Goal: Task Accomplishment & Management: Manage account settings

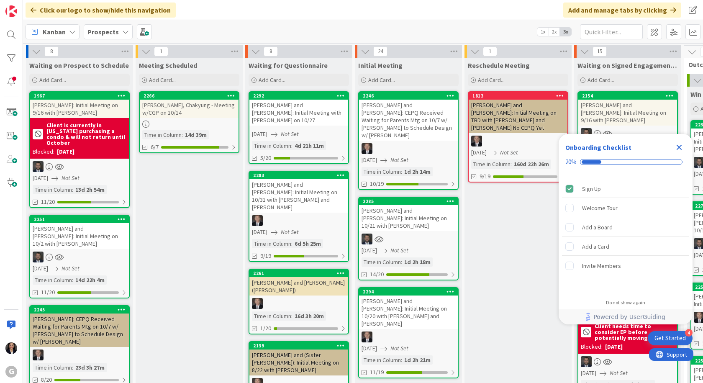
drag, startPoint x: 679, startPoint y: 143, endPoint x: 661, endPoint y: 150, distance: 19.2
click at [679, 143] on icon "Close Checklist" at bounding box center [679, 147] width 10 height 10
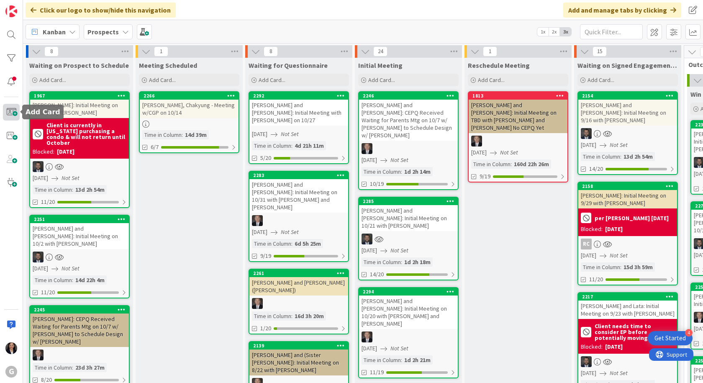
click at [13, 112] on span at bounding box center [11, 112] width 17 height 17
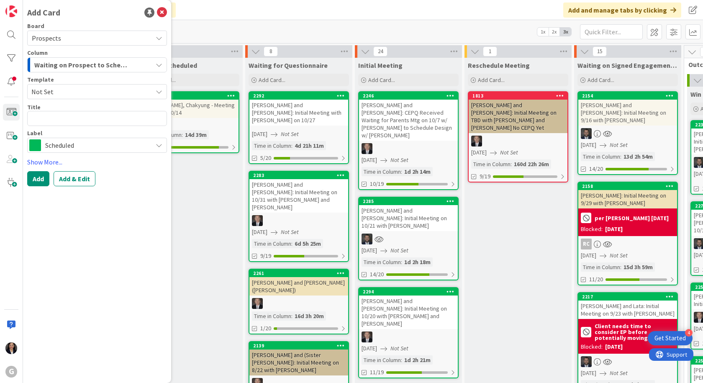
click at [64, 97] on span "Not Set" at bounding box center [97, 91] width 140 height 15
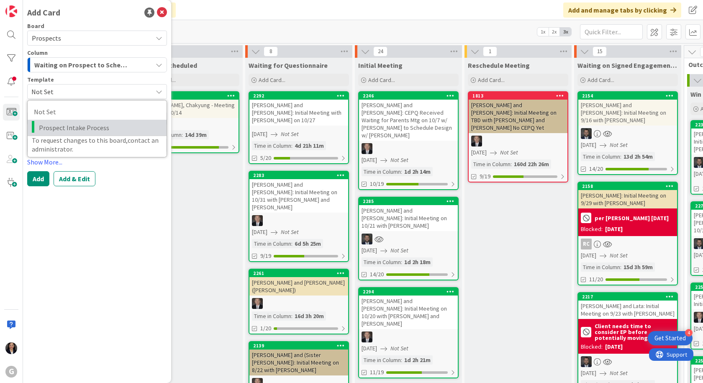
click at [68, 129] on span "Prospect Intake Process" at bounding box center [99, 127] width 121 height 11
type textarea "x"
type textarea "Prospect Intake Process"
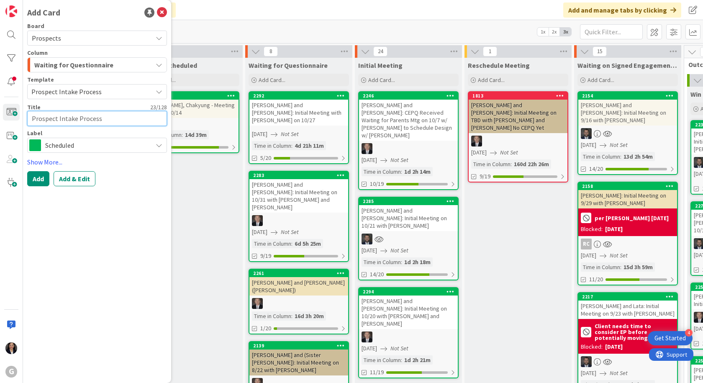
click at [105, 122] on textarea "Prospect Intake Process" at bounding box center [97, 118] width 140 height 15
drag, startPoint x: 106, startPoint y: 119, endPoint x: 21, endPoint y: 108, distance: 85.1
click at [21, 108] on div "G Add Card Board Prospects Column Waiting for Questionnaire Template Prospect I…" at bounding box center [11, 191] width 23 height 383
type textarea "x"
type textarea "C"
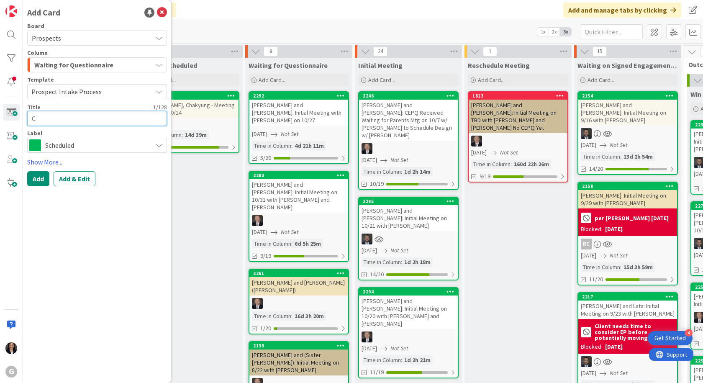
type textarea "x"
type textarea "Ca"
type textarea "x"
type textarea "Cap"
type textarea "x"
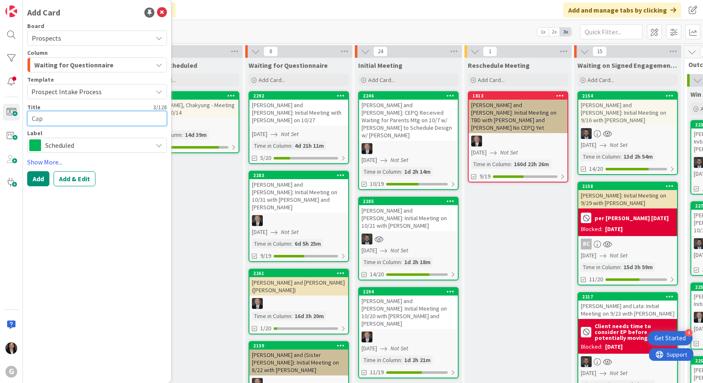
type textarea "Capa"
type textarea "x"
type textarea "Capac"
type textarea "x"
type textarea "Capacc"
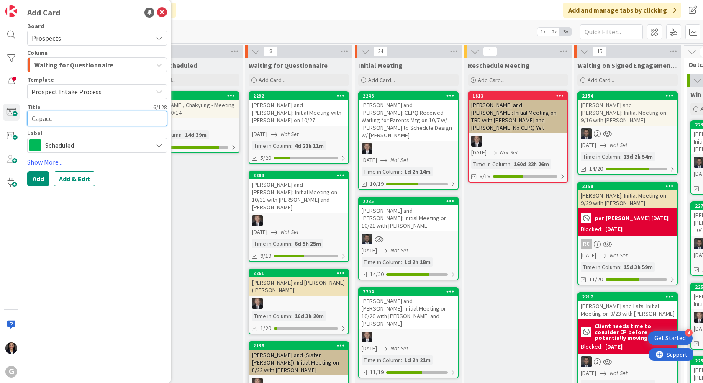
type textarea "x"
type textarea "Capacci"
type textarea "x"
type textarea "Capaccio"
type textarea "x"
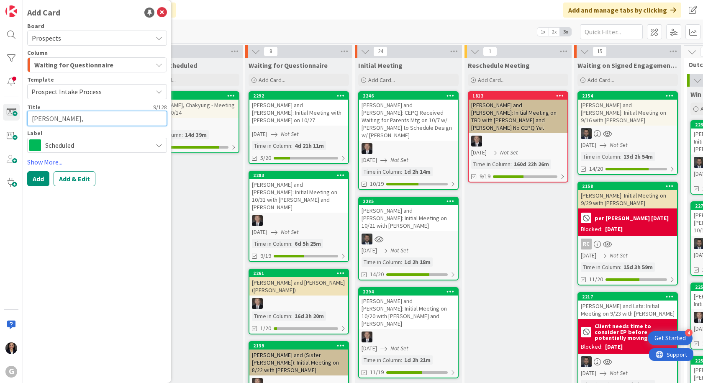
type textarea "Capaccio,"
type textarea "x"
type textarea "Capaccio, N"
type textarea "x"
type textarea "Capaccio, Ni"
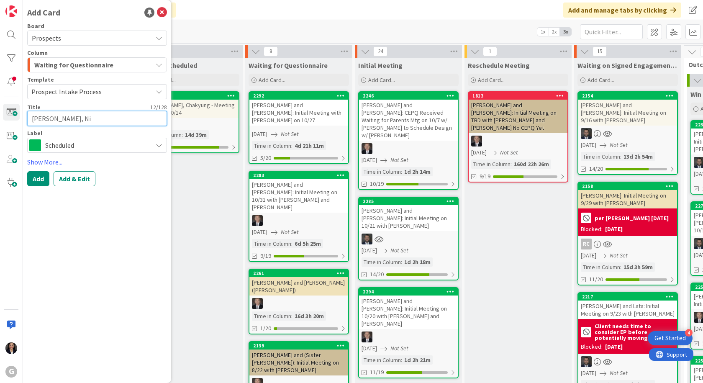
type textarea "x"
type textarea "Capaccio, Nic"
type textarea "x"
type textarea "Capaccio, Nich"
type textarea "x"
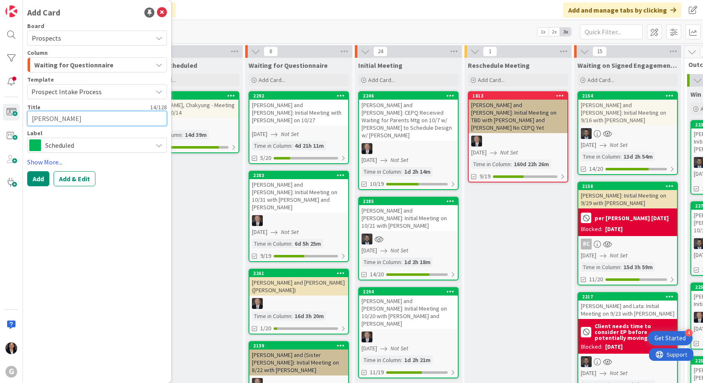
type textarea "Capaccio, Nicho"
type textarea "x"
type textarea "Capaccio, Nichol"
type textarea "x"
type textarea "Capaccio, Nichola"
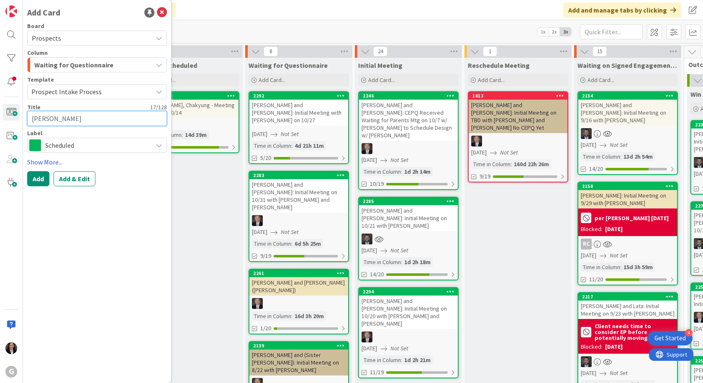
type textarea "x"
type textarea "Capaccio, Nicholas"
type textarea "x"
type textarea "Capaccio, Nicholas a"
type textarea "x"
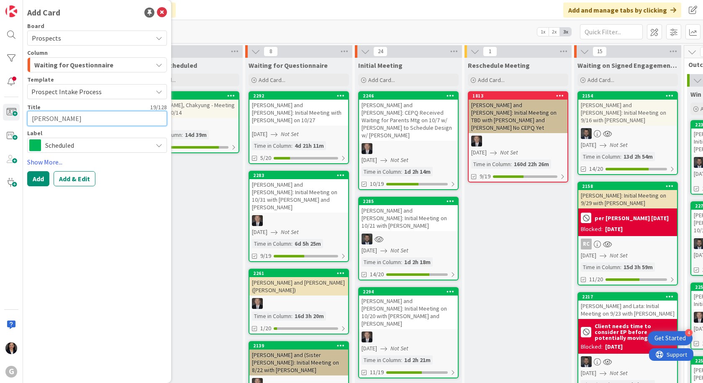
type textarea "Capaccio, Nicholas an"
type textarea "x"
type textarea "Capaccio, Nicholas and"
type textarea "x"
type textarea "Capaccio, Nicholas and"
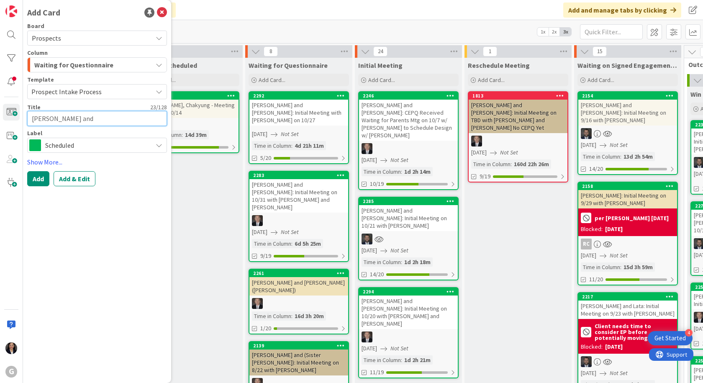
type textarea "x"
type textarea "Capaccio, Nicholas and J"
type textarea "x"
type textarea "Capaccio, Nicholas and Ju"
type textarea "x"
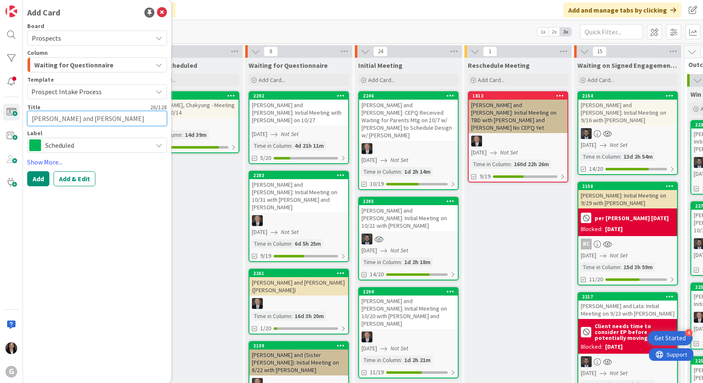
type textarea "Capaccio, Nicholas and Judi"
type textarea "x"
type textarea "Capaccio, Nicholas and Judit"
type textarea "x"
type textarea "Capaccio, Nicholas and Judith"
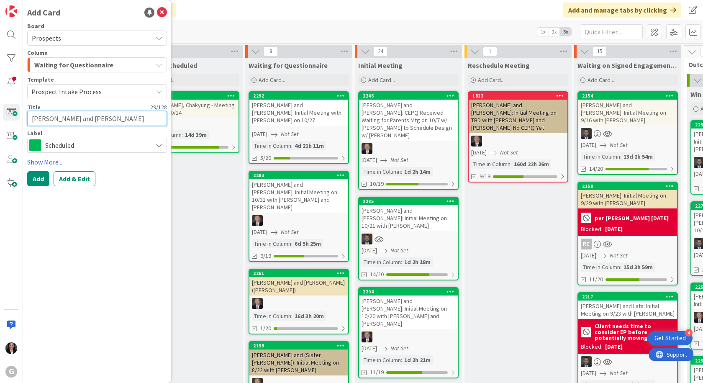
type textarea "x"
type textarea "Capaccio, Nicholas and Judith:"
type textarea "x"
type textarea "Capaccio, Nicholas and Judith:"
type textarea "x"
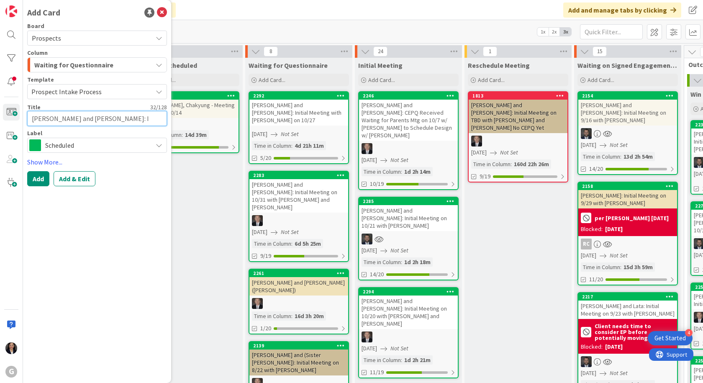
type textarea "Capaccio, Nicholas and Judith: In"
type textarea "x"
type textarea "Capaccio, Nicholas and Judith: Ini"
type textarea "x"
type textarea "Capaccio, Nicholas and Judith: Init"
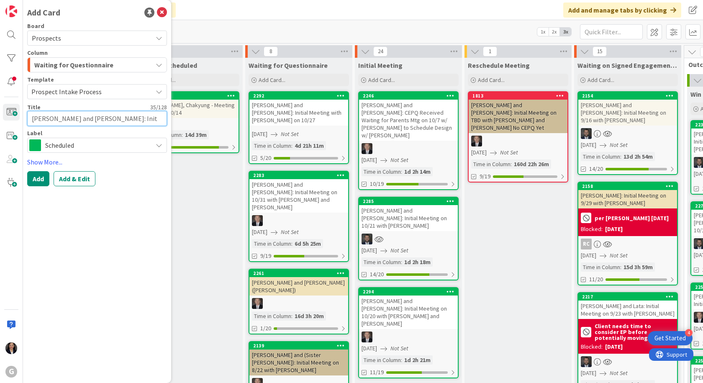
type textarea "x"
type textarea "Capaccio, Nicholas and Judith: Initi"
type textarea "x"
type textarea "Capaccio, Nicholas and Judith: Initia"
type textarea "x"
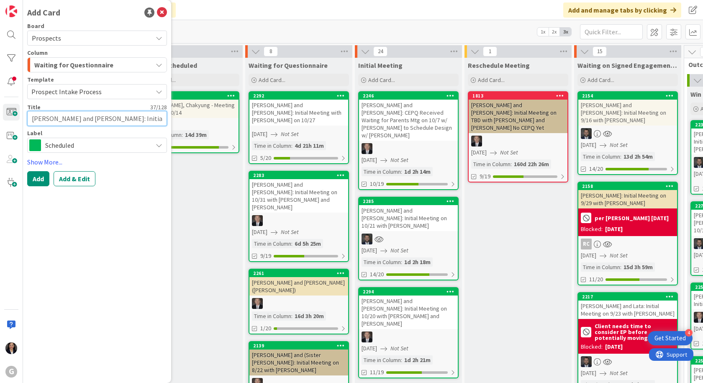
type textarea "Capaccio, Nicholas and Judith: Initial"
type textarea "x"
type textarea "Capaccio, Nicholas and Judith: Initial"
type textarea "x"
type textarea "Capaccio, Nicholas and Judith: Initial Me"
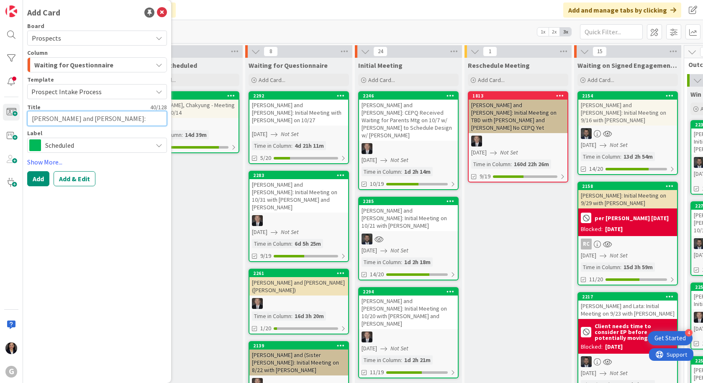
type textarea "x"
type textarea "Capaccio, Nicholas and Judith: Initial Mee"
type textarea "x"
type textarea "Capaccio, Nicholas and Judith: Initial Meet"
type textarea "x"
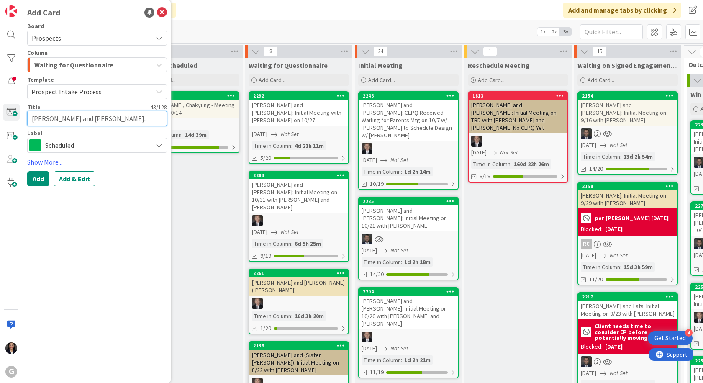
type textarea "Capaccio, Nicholas and Judith: Initial Meeti"
type textarea "x"
type textarea "Capaccio, Nicholas and Judith: Initial Meetin"
type textarea "x"
type textarea "Capaccio, Nicholas and Judith: Initial Meeting"
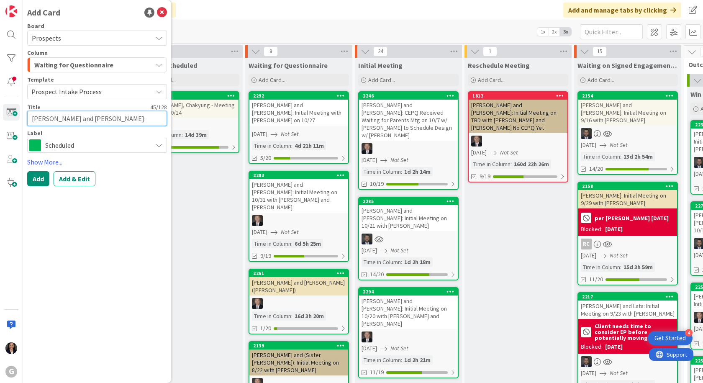
type textarea "x"
type textarea "Capaccio, Nicholas and Judith: Initial Meeting"
type textarea "x"
type textarea "Capaccio, Nicholas and Judith: Initial Meeting w"
type textarea "x"
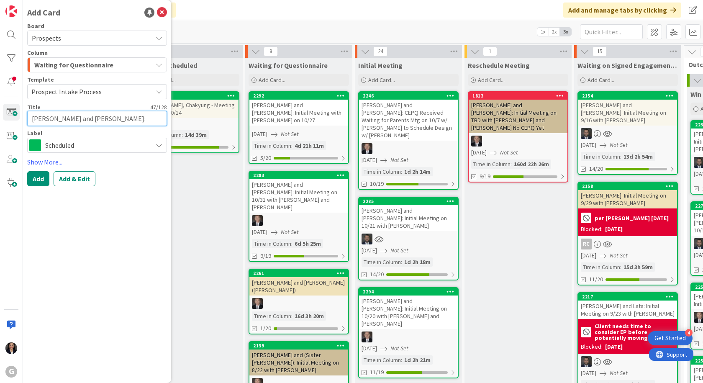
type textarea "Capaccio, Nicholas and Judith: Initial Meeting wi"
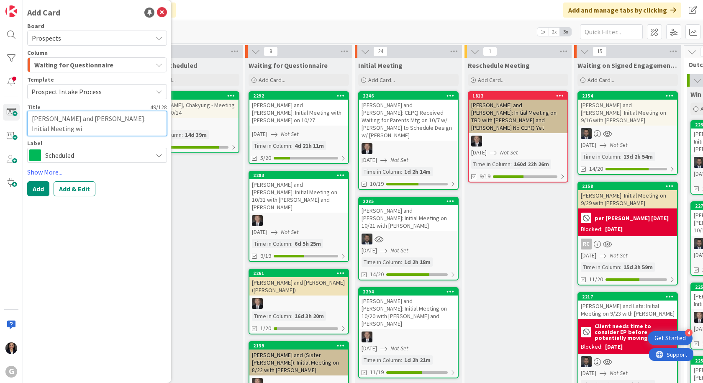
type textarea "x"
type textarea "Capaccio, Nicholas and Judith: Initial Meeting with"
type textarea "x"
type textarea "Capaccio, Nicholas and Judith: Initial Meeting with"
type textarea "x"
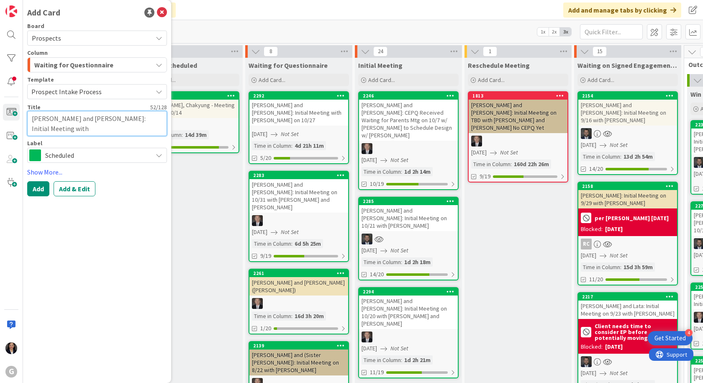
type textarea "Capaccio, Nicholas and Judith: Initial Meeting with J"
type textarea "x"
type textarea "Capaccio, Nicholas and Judith: Initial Meeting with Jo"
type textarea "x"
type textarea "Capaccio, Nicholas and Judith: Initial Meeting with Jon"
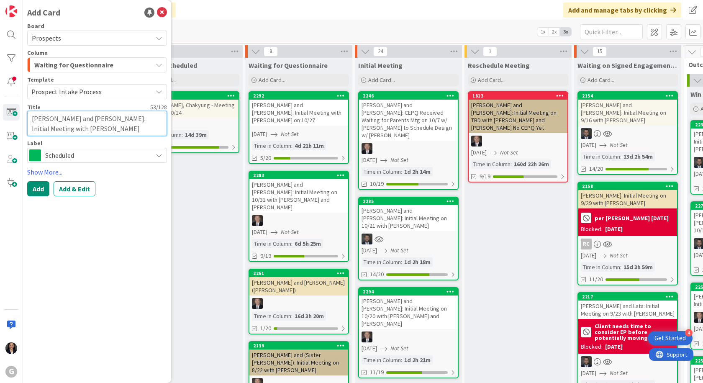
type textarea "x"
type textarea "Capaccio, Nicholas and Judith: Initial Meeting with Jona"
type textarea "x"
type textarea "Capaccio, Nicholas and Judith: Initial Meeting with Jonas"
type textarea "x"
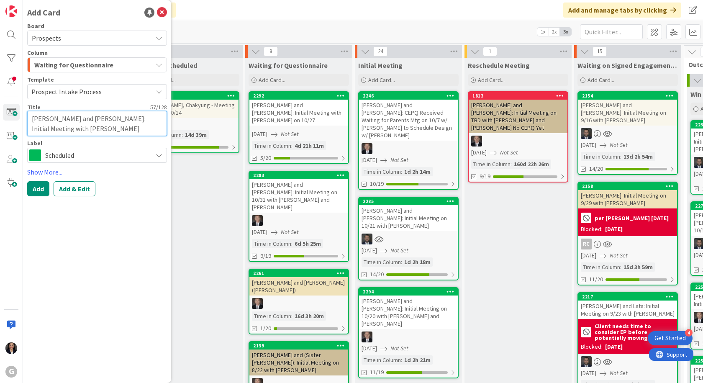
type textarea "Capaccio, Nicholas and Judith: Initial Meeting with Jonas o"
type textarea "x"
type textarea "Capaccio, Nicholas and Judith: Initial Meeting with Jonas on"
type textarea "x"
type textarea "Capaccio, Nicholas and Judith: Initial Meeting with Jonas on"
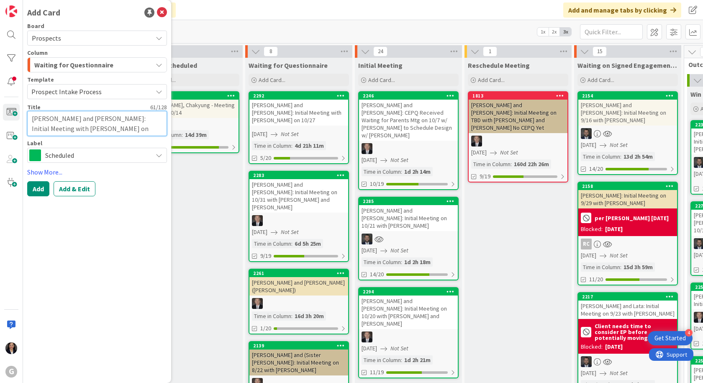
type textarea "x"
type textarea "Capaccio, Nicholas and Judith: Initial Meeting with Jonas on 1"
type textarea "x"
type textarea "Capaccio, Nicholas and Judith: Initial Meeting with Jonas on 10"
type textarea "x"
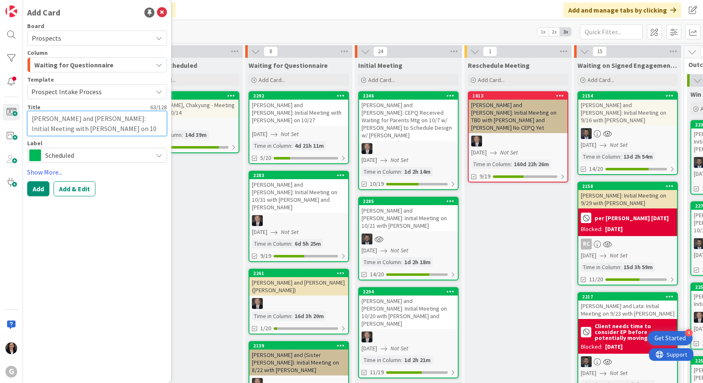
type textarea "Capaccio, Nicholas and Judith: Initial Meeting with Jonas on 10-"
type textarea "x"
type textarea "Capaccio, Nicholas and Judith: Initial Meeting with Jonas on 10"
type textarea "x"
type textarea "Capaccio, Nicholas and Judith: Initial Meeting with Jonas on 10/"
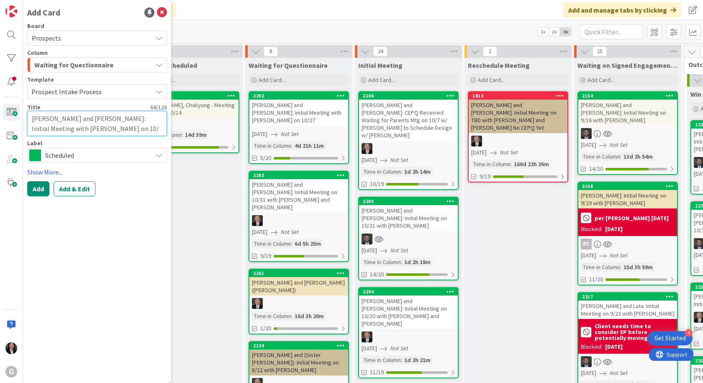
type textarea "x"
type textarea "Capaccio, Nicholas and Judith: Initial Meeting with Jonas on 10/2"
type textarea "x"
type textarea "Capaccio, Nicholas and Judith: Initial Meeting with Jonas on 10/24"
type textarea "x"
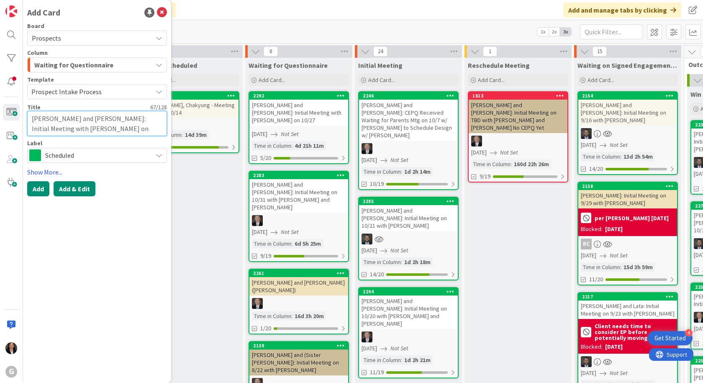
type textarea "Capaccio, Nicholas and Judith: Initial Meeting with Jonas on 10/24"
click at [80, 188] on button "Add & Edit" at bounding box center [75, 188] width 42 height 15
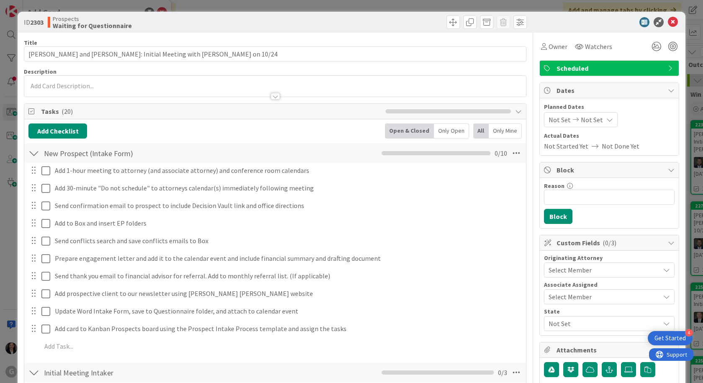
click at [555, 122] on span "Not Set" at bounding box center [559, 120] width 22 height 10
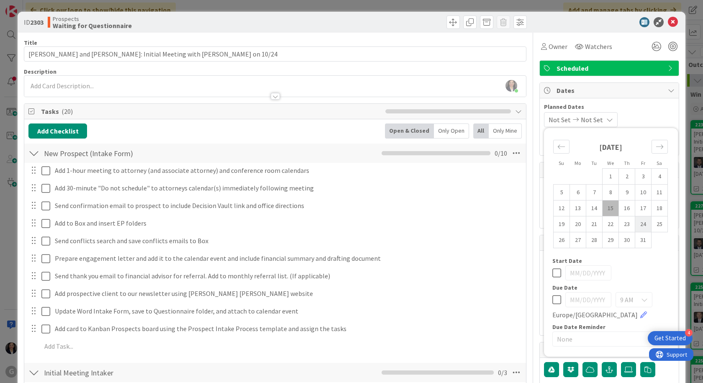
click at [643, 224] on td "24" at bounding box center [643, 224] width 16 height 16
type input "10/24/2025"
click at [654, 280] on div "Su Mo Tu We Th Fr Sa September 2025 1 2 3 4 5 6 7 8 9 10 11 12 13 14 15 16 17 1…" at bounding box center [610, 242] width 125 height 220
click at [647, 105] on span "Planned Dates" at bounding box center [609, 106] width 130 height 9
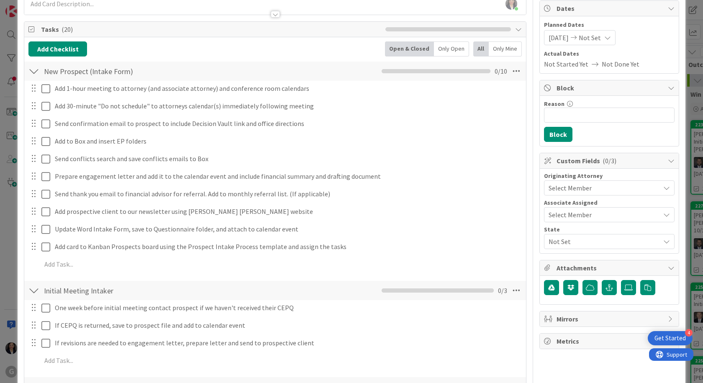
scroll to position [84, 0]
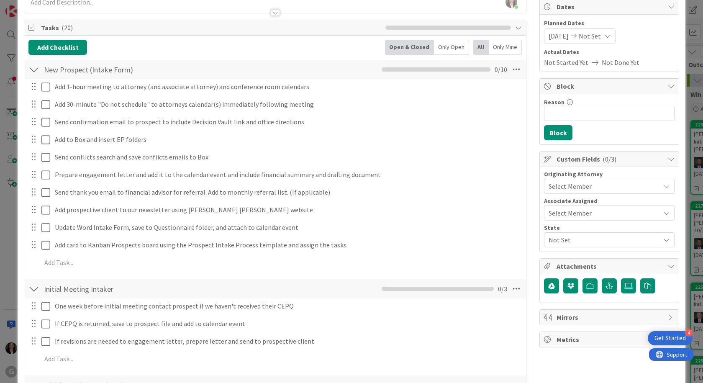
click at [582, 186] on span "Select Member" at bounding box center [569, 186] width 43 height 10
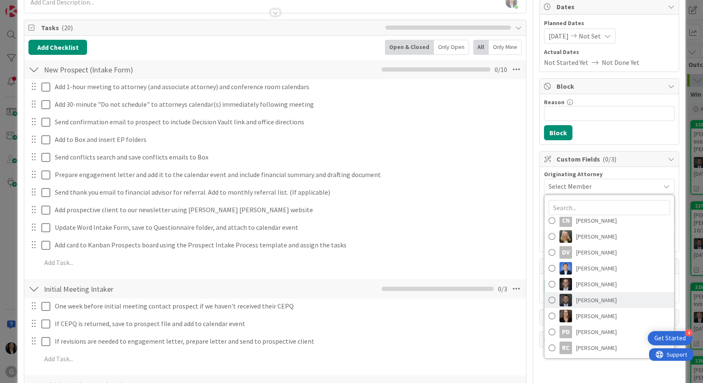
drag, startPoint x: 585, startPoint y: 297, endPoint x: 594, endPoint y: 263, distance: 35.1
click at [585, 295] on span "Jonas Weatherbie" at bounding box center [596, 300] width 41 height 13
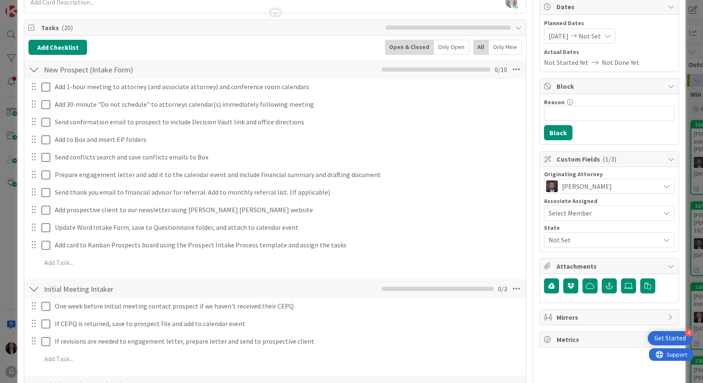
click at [580, 239] on span "Not Set" at bounding box center [603, 240] width 111 height 10
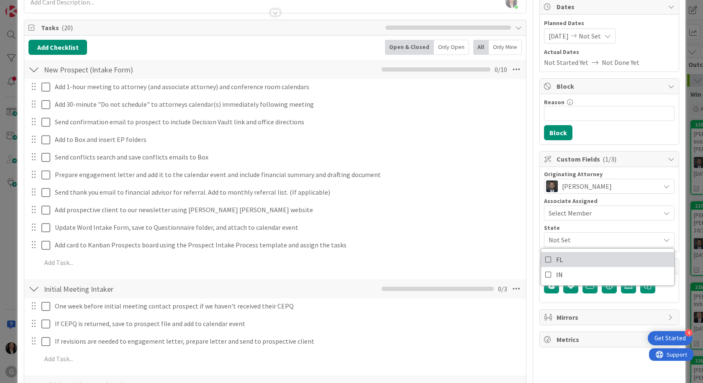
click at [569, 258] on link "FL" at bounding box center [607, 259] width 133 height 15
click at [592, 360] on div "Owner Watchers Scheduled Dates Planned Dates 10/24/2025 Not Set Su Mo Tu We Th …" at bounding box center [609, 349] width 140 height 800
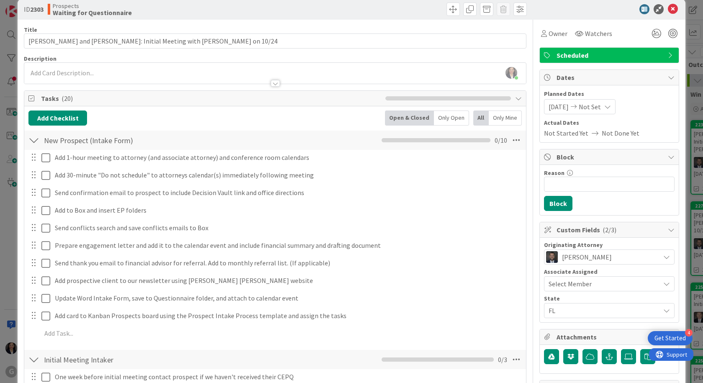
scroll to position [0, 0]
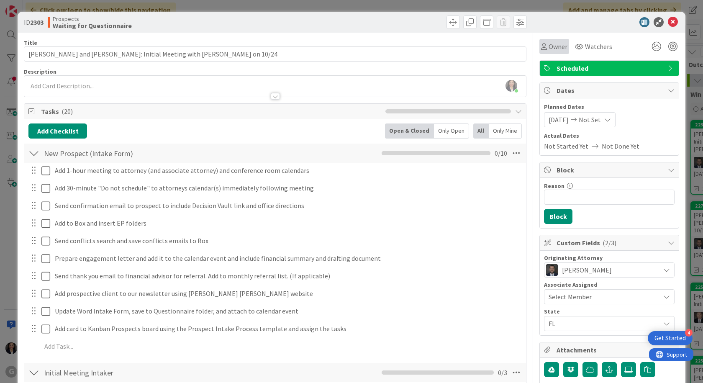
click at [548, 47] on span "Owner" at bounding box center [557, 46] width 19 height 10
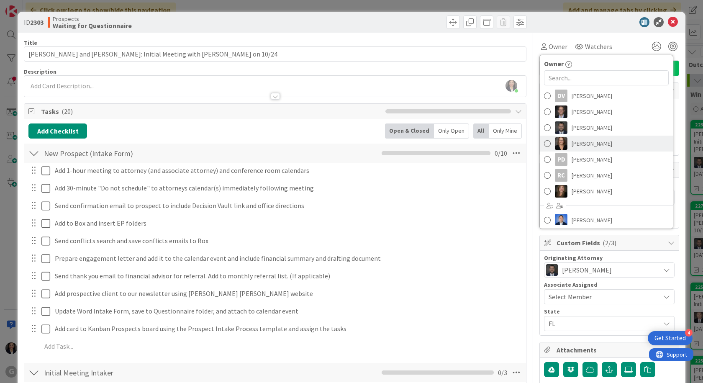
scroll to position [139, 0]
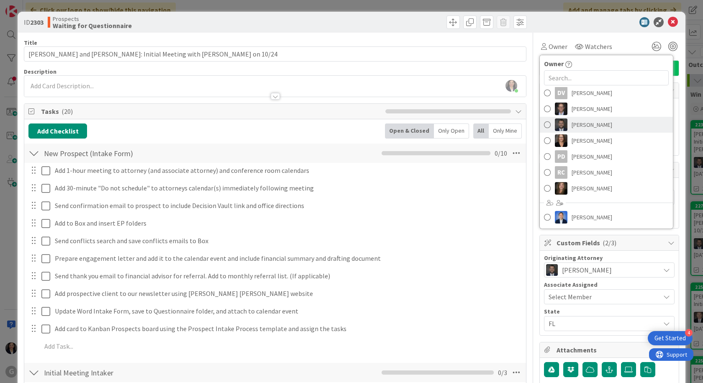
click at [598, 123] on span "Jonas Weatherbie" at bounding box center [591, 124] width 41 height 13
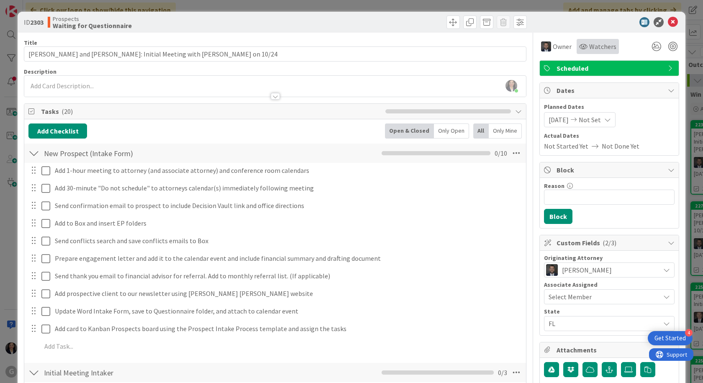
click at [596, 49] on span "Watchers" at bounding box center [602, 46] width 27 height 10
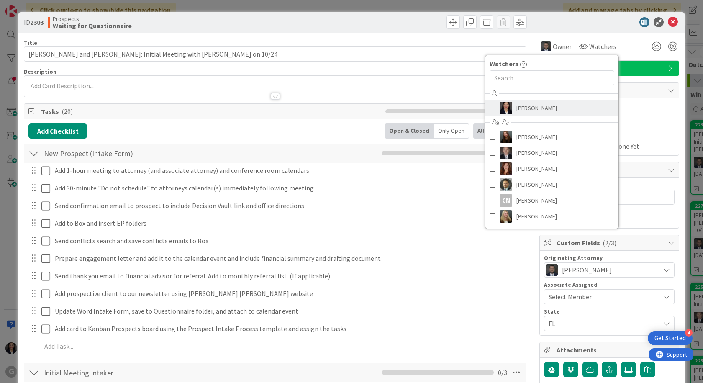
click at [547, 105] on link "Amber Medina" at bounding box center [551, 108] width 133 height 16
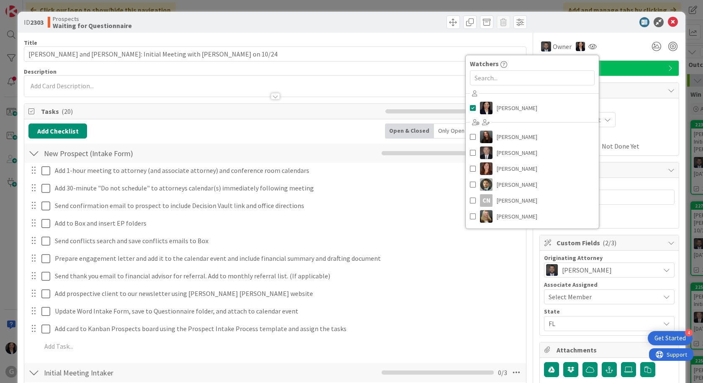
click at [635, 100] on div "Planned Dates 10/24/2025 Not Set Su Mo Tu We Th Fr Sa September 2025 1 2 3 4 5 …" at bounding box center [608, 126] width 139 height 57
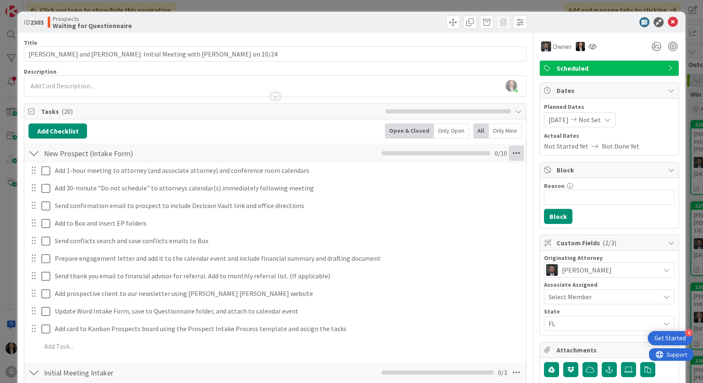
click at [510, 152] on icon at bounding box center [516, 153] width 15 height 15
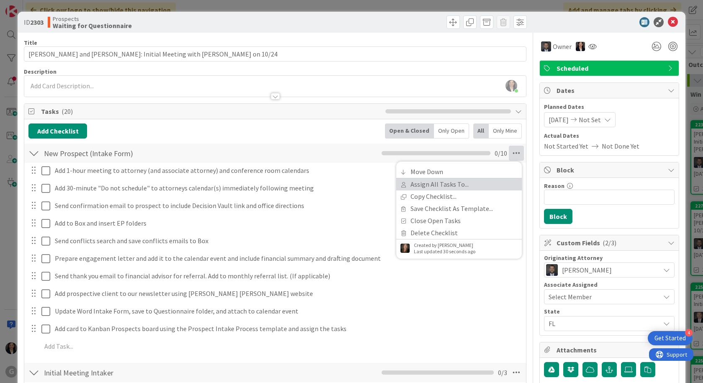
click at [471, 185] on link "Assign All Tasks To..." at bounding box center [458, 184] width 125 height 12
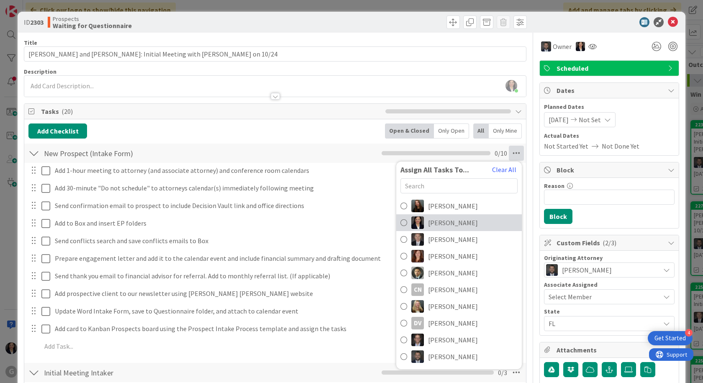
click at [450, 222] on span "Amber Medina" at bounding box center [453, 222] width 50 height 10
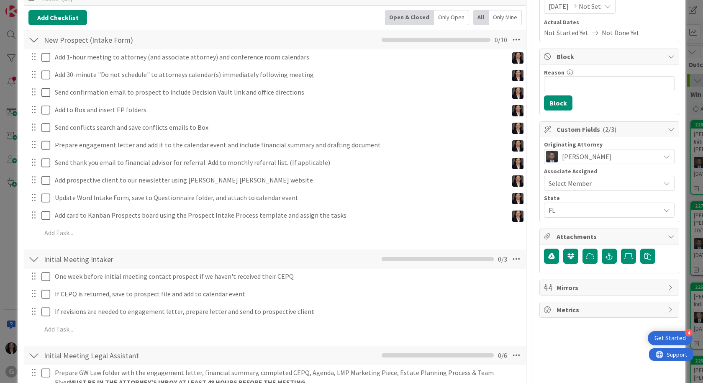
scroll to position [125, 0]
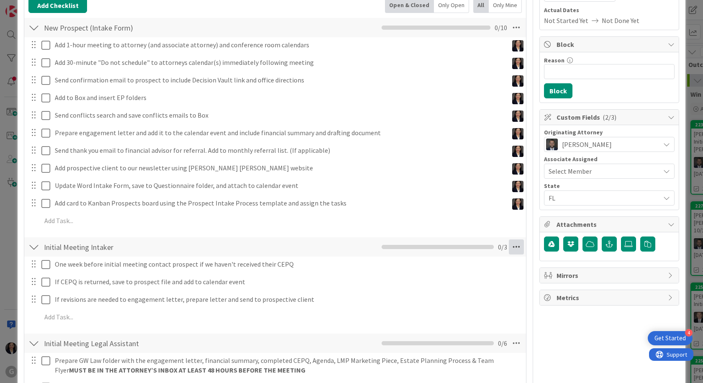
click at [509, 250] on icon at bounding box center [516, 246] width 15 height 15
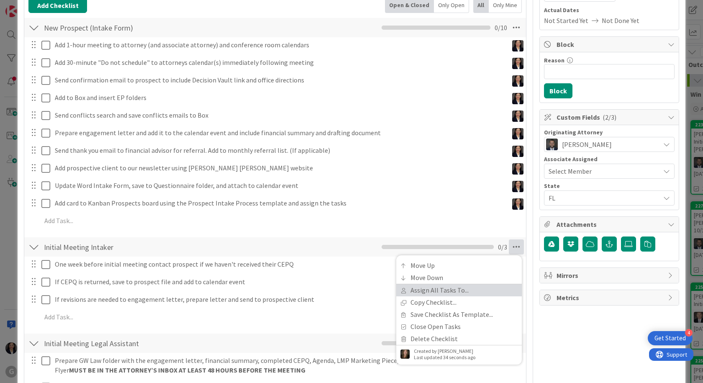
click at [471, 294] on link "Assign All Tasks To..." at bounding box center [458, 290] width 125 height 12
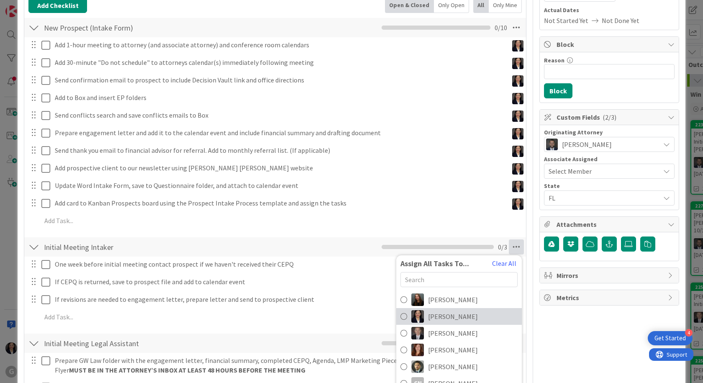
click at [454, 320] on span "Amber Medina" at bounding box center [453, 316] width 50 height 10
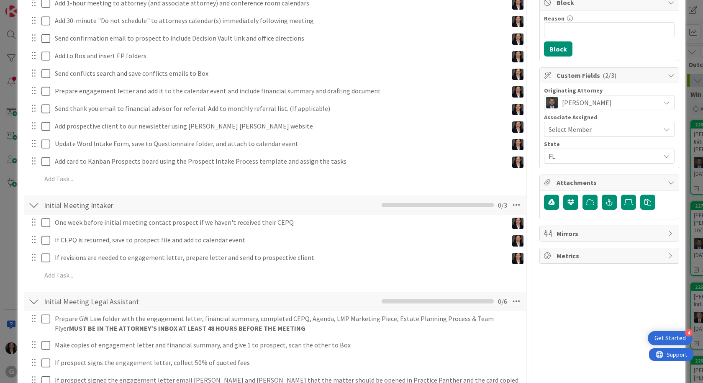
scroll to position [251, 0]
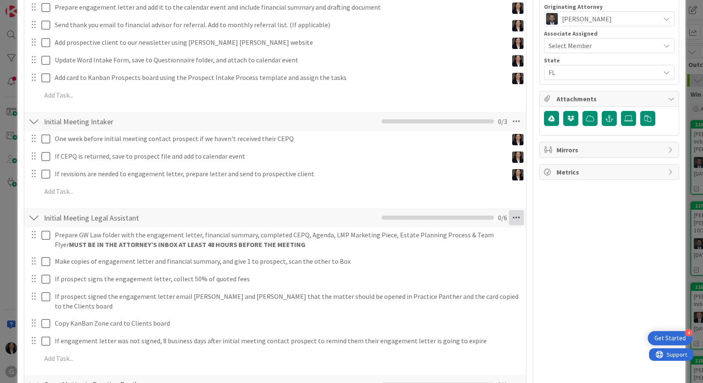
click at [509, 213] on icon at bounding box center [516, 217] width 15 height 15
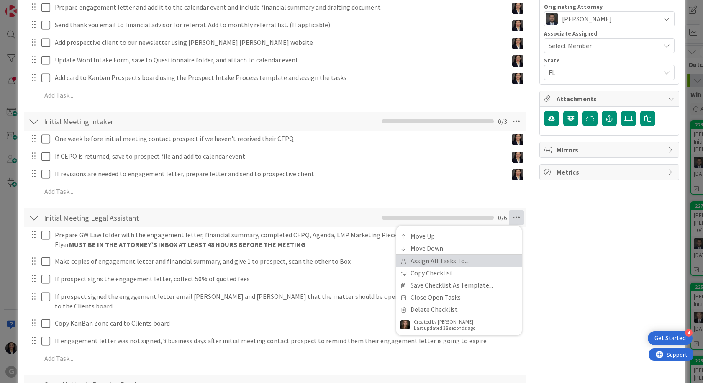
click at [472, 265] on link "Assign All Tasks To..." at bounding box center [458, 261] width 125 height 12
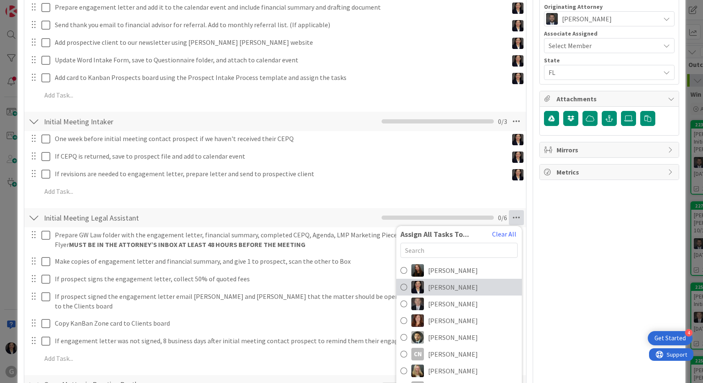
click at [448, 285] on span "Amber Medina" at bounding box center [453, 287] width 50 height 10
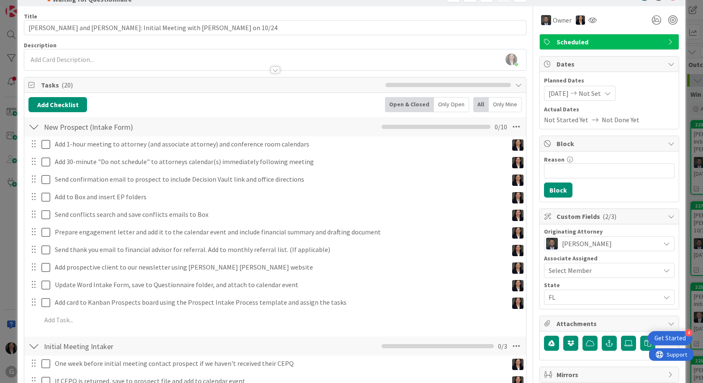
scroll to position [0, 0]
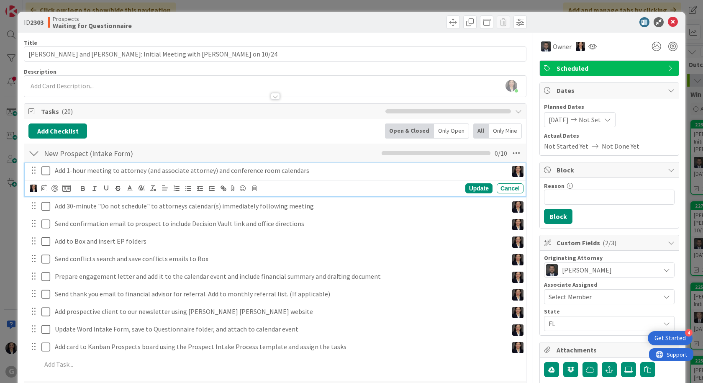
click at [47, 172] on icon at bounding box center [45, 171] width 9 height 10
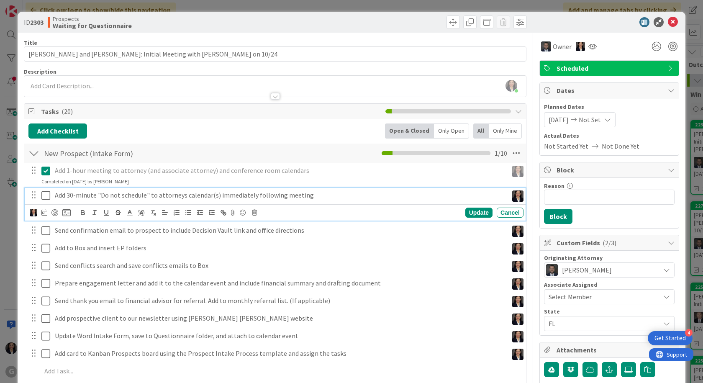
drag, startPoint x: 44, startPoint y: 201, endPoint x: 49, endPoint y: 212, distance: 11.8
click at [45, 201] on button at bounding box center [46, 195] width 10 height 13
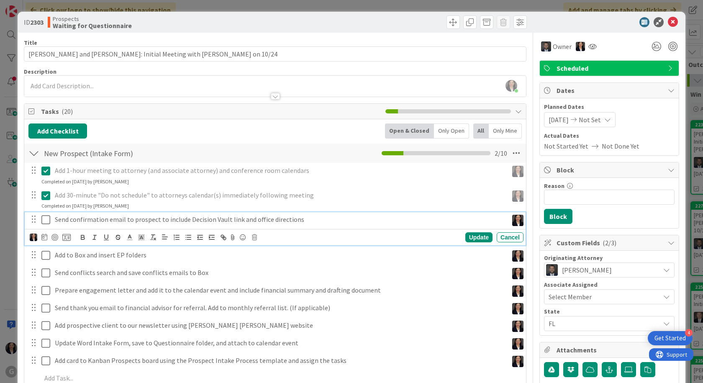
click at [45, 219] on icon at bounding box center [45, 220] width 9 height 10
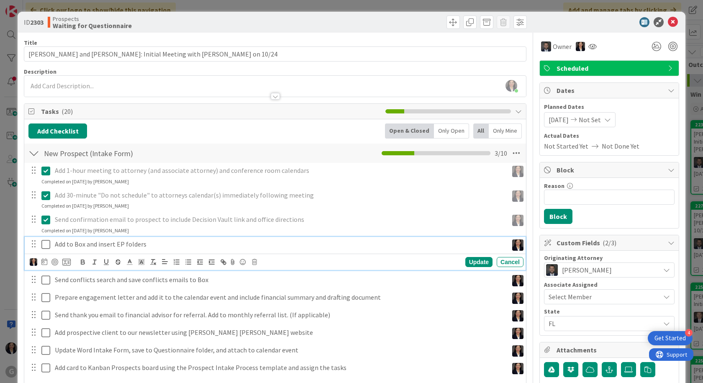
click at [43, 243] on icon at bounding box center [45, 244] width 9 height 10
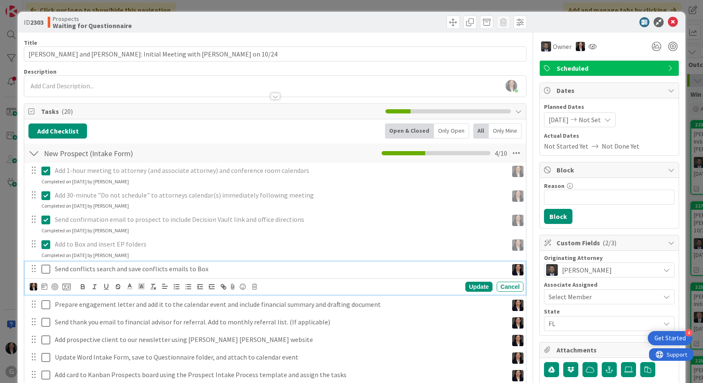
click at [41, 269] on icon at bounding box center [45, 269] width 9 height 10
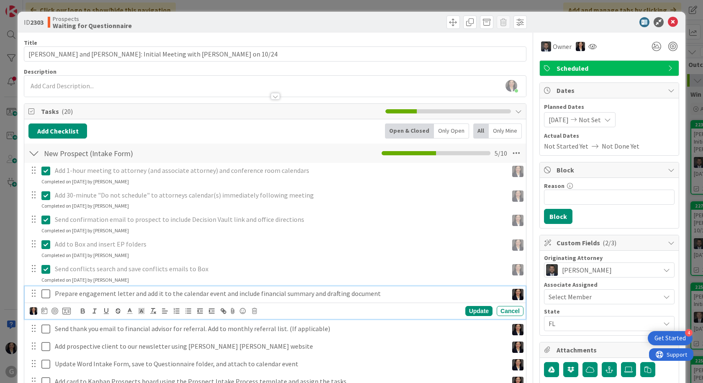
click at [45, 296] on icon at bounding box center [45, 294] width 9 height 10
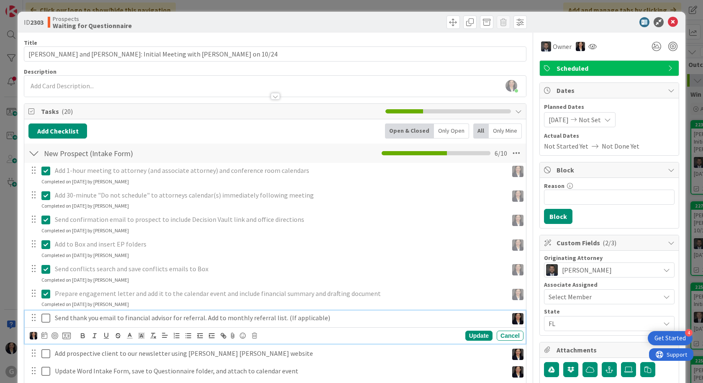
click at [46, 316] on icon at bounding box center [45, 318] width 9 height 10
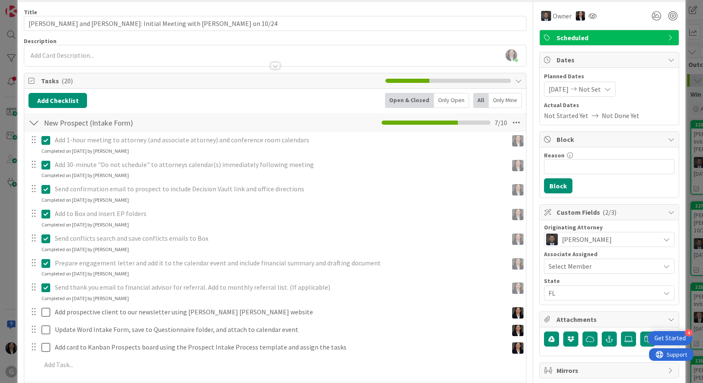
scroll to position [84, 0]
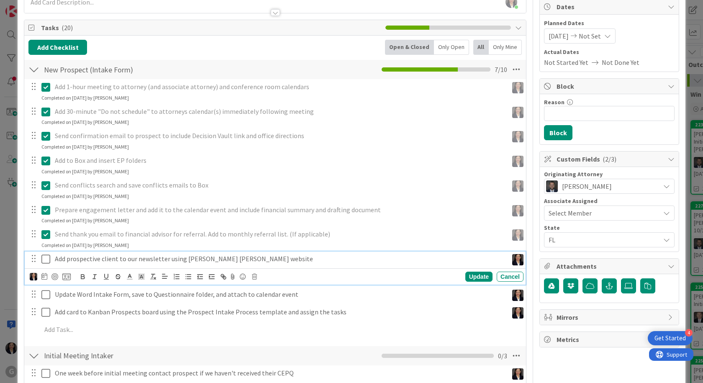
click at [44, 259] on icon at bounding box center [45, 259] width 9 height 10
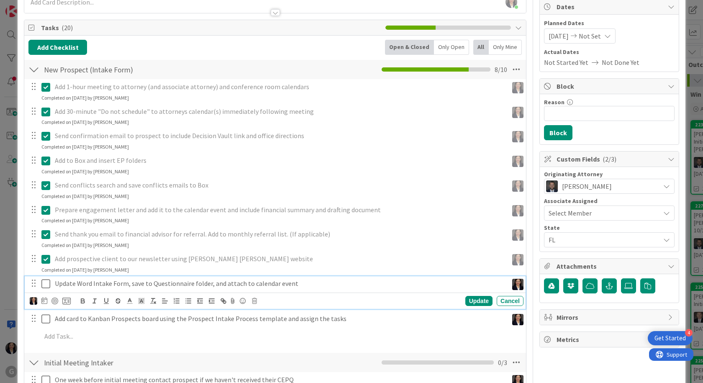
click at [47, 285] on icon at bounding box center [45, 284] width 9 height 10
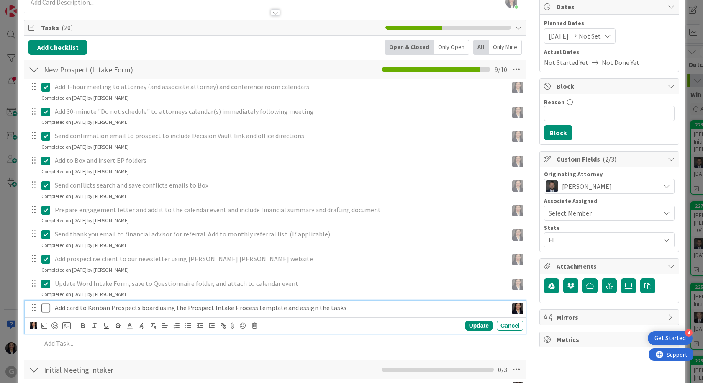
click at [44, 305] on icon at bounding box center [45, 308] width 9 height 10
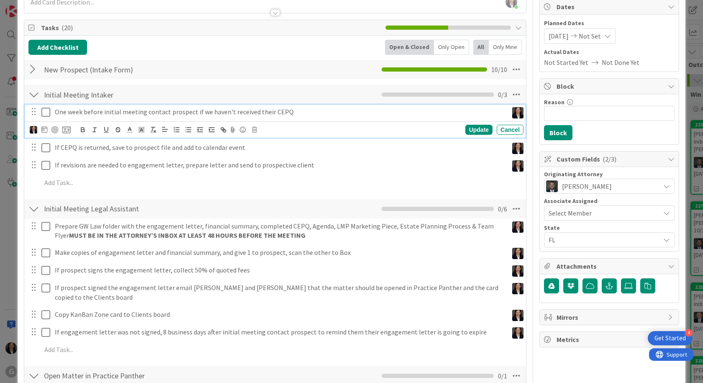
click at [59, 113] on p "One week before initial meeting contact prospect if we haven't received their C…" at bounding box center [280, 112] width 450 height 10
click at [46, 131] on icon at bounding box center [44, 129] width 6 height 7
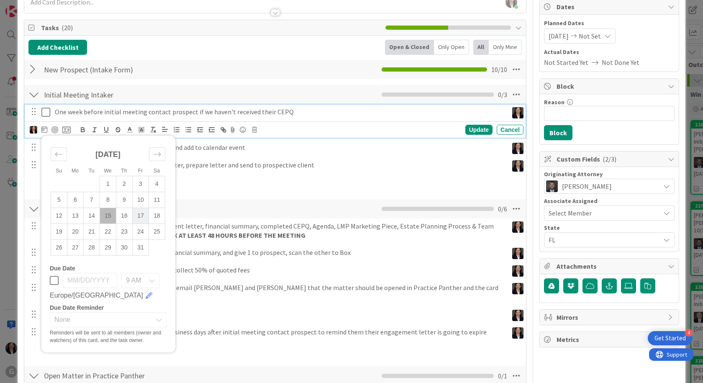
click at [138, 216] on td "17" at bounding box center [141, 215] width 16 height 16
type input "10/17/2025"
click at [477, 132] on div "Update" at bounding box center [478, 130] width 27 height 10
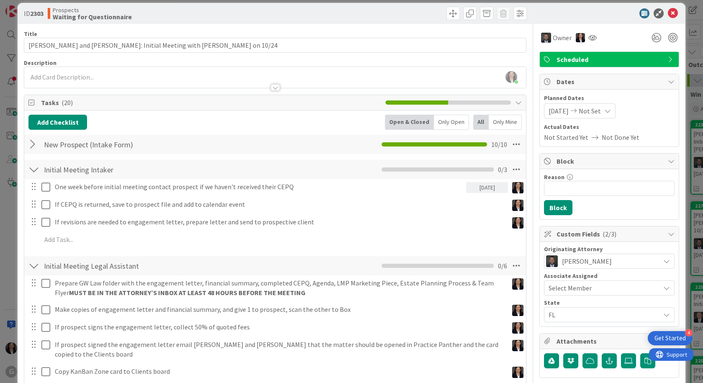
scroll to position [0, 0]
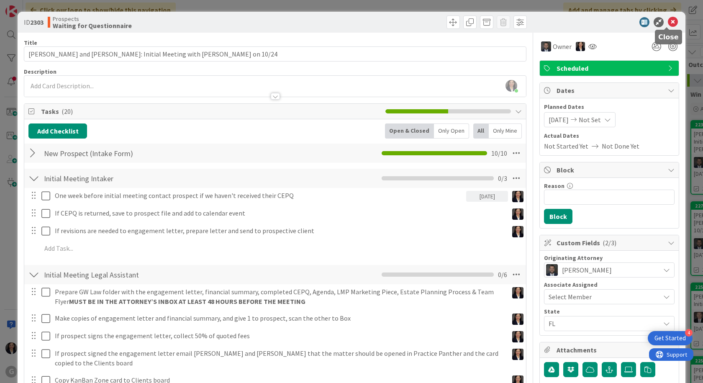
click at [670, 24] on icon at bounding box center [672, 22] width 10 height 10
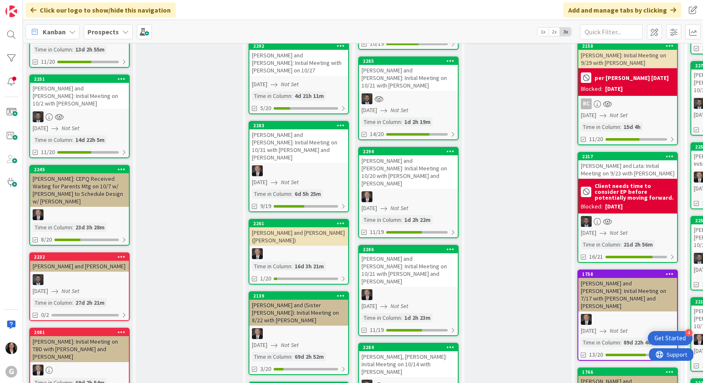
scroll to position [125, 0]
